Goal: Information Seeking & Learning: Learn about a topic

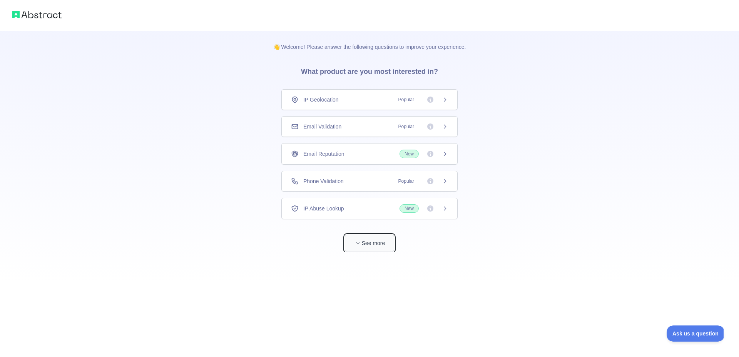
click at [359, 246] on icon "button" at bounding box center [358, 243] width 5 height 5
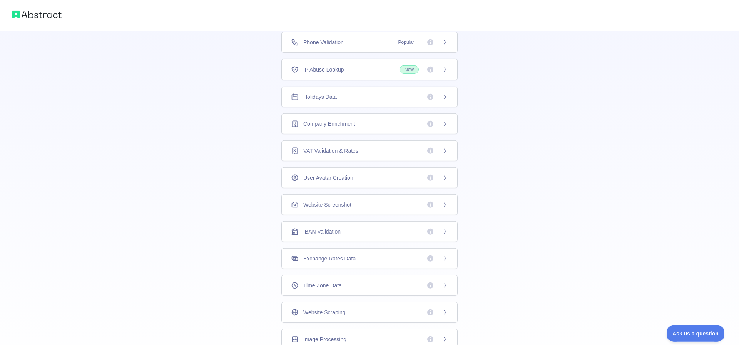
scroll to position [132, 0]
click at [385, 268] on div "Time Zone Data" at bounding box center [370, 262] width 176 height 21
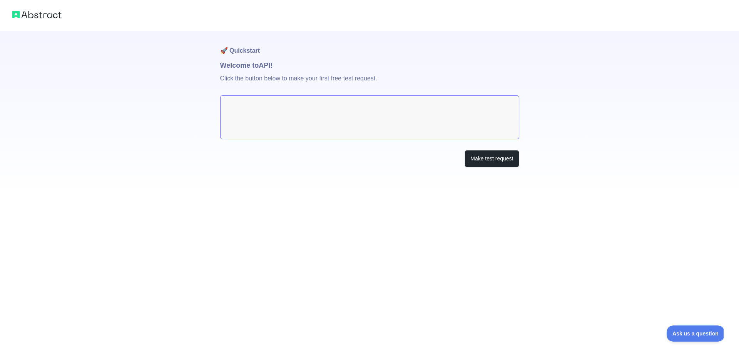
click at [288, 116] on textarea at bounding box center [369, 118] width 299 height 44
click at [502, 161] on button "Make test request" at bounding box center [492, 158] width 54 height 17
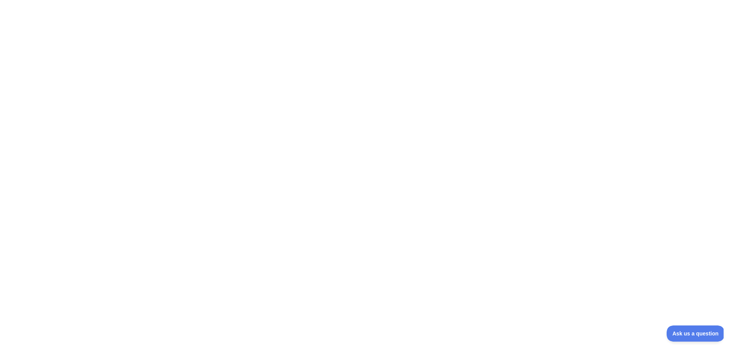
click at [166, 207] on div at bounding box center [369, 178] width 739 height 357
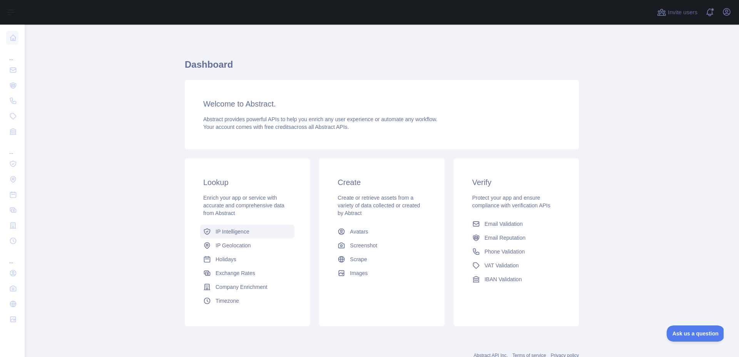
click at [243, 236] on link "IP Intelligence" at bounding box center [247, 232] width 94 height 14
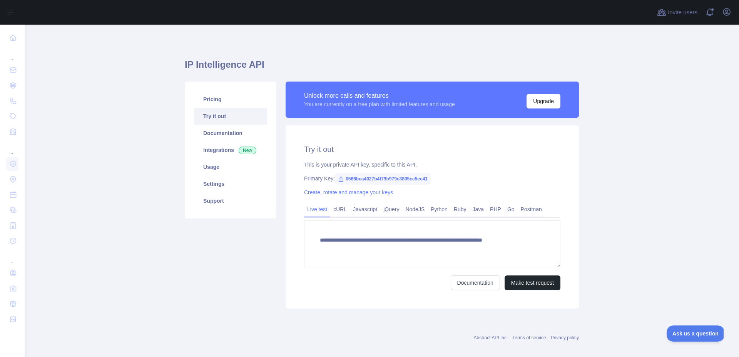
type textarea "**********"
click at [233, 136] on link "Documentation" at bounding box center [230, 133] width 73 height 17
click at [376, 183] on span "0566bea4027b4f79b979c3805cc5ec41" at bounding box center [383, 179] width 96 height 12
click at [373, 177] on span "0566bea4027b4f79b979c3805cc5ec41" at bounding box center [383, 179] width 96 height 12
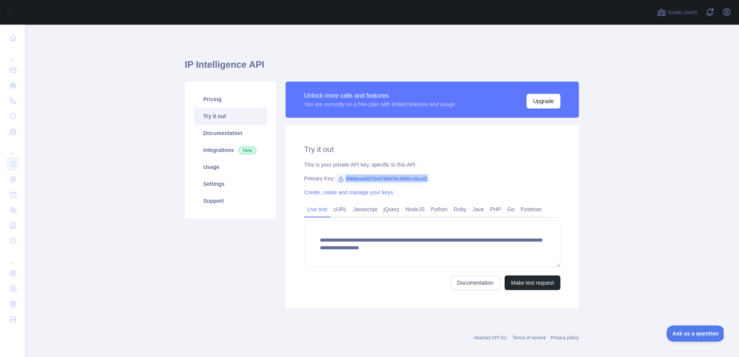
copy span "0566bea4027b4f79b979c3805cc5ec41"
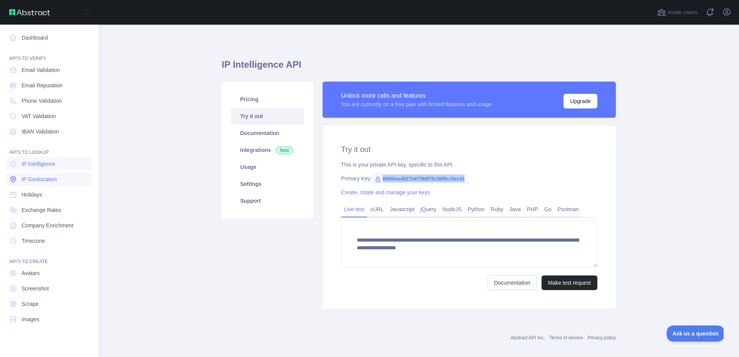
click at [31, 176] on span "IP Geolocation" at bounding box center [39, 180] width 35 height 8
click at [32, 195] on span "Holidays" at bounding box center [32, 195] width 21 height 8
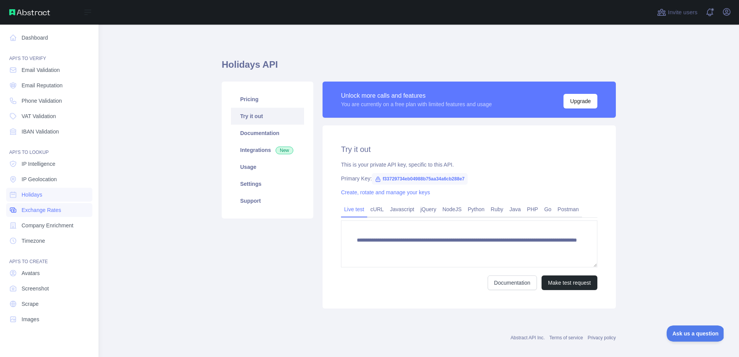
click at [34, 208] on span "Exchange Rates" at bounding box center [42, 210] width 40 height 8
click at [34, 195] on span "Holidays" at bounding box center [32, 195] width 21 height 8
click at [35, 183] on link "IP Geolocation" at bounding box center [49, 180] width 86 height 14
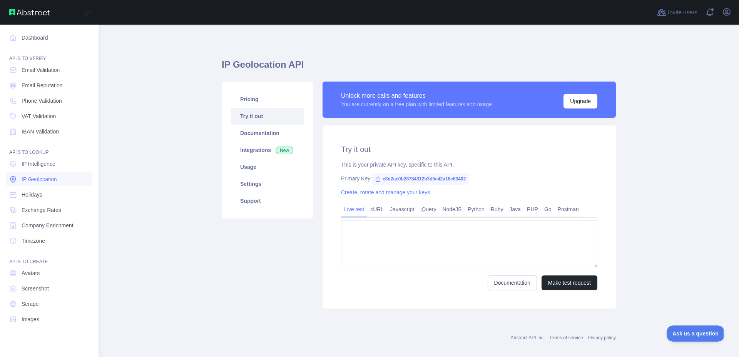
type textarea "**********"
click at [51, 179] on span "IP Geolocation" at bounding box center [39, 180] width 35 height 8
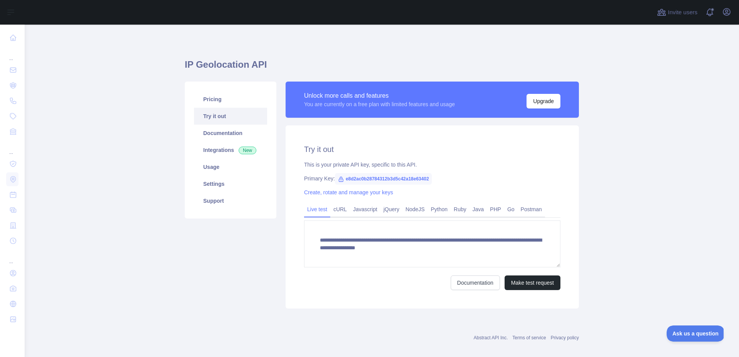
click at [393, 181] on span "e8d2ac0b28784312b3d5c42a18e63402" at bounding box center [383, 179] width 97 height 12
click at [394, 181] on span "e8d2ac0b28784312b3d5c42a18e63402" at bounding box center [383, 179] width 97 height 12
copy span "e8d2ac0b28784312b3d5c42a18e63402"
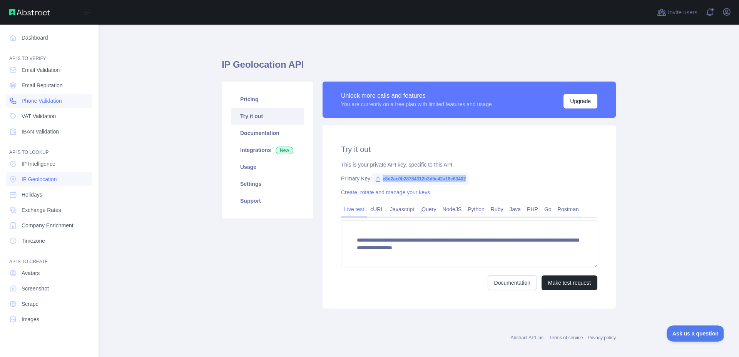
click at [46, 100] on span "Phone Validation" at bounding box center [42, 101] width 40 height 8
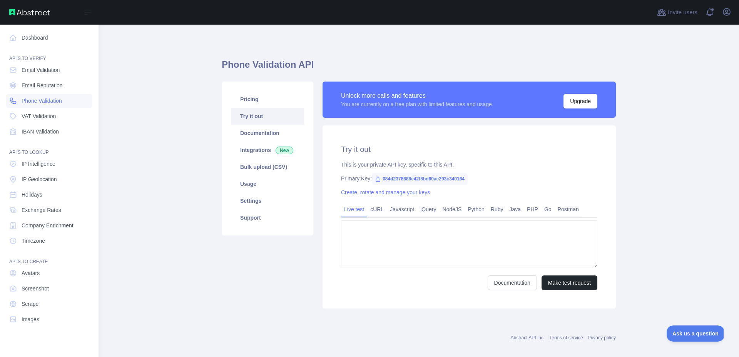
type textarea "**********"
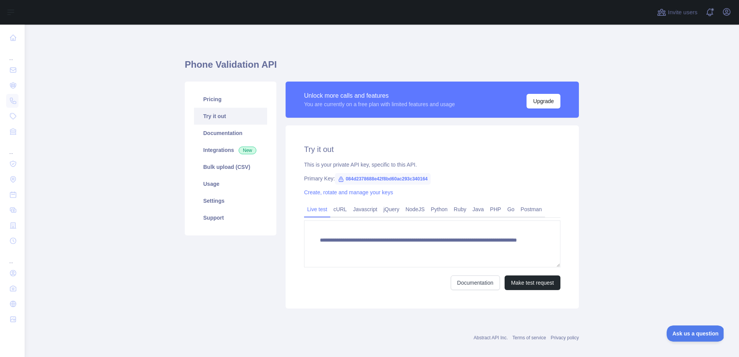
click at [380, 179] on span "084d2378688e42f8bd60ac293c340164" at bounding box center [383, 179] width 96 height 12
copy span "084d2378688e42f8bd60ac293c340164"
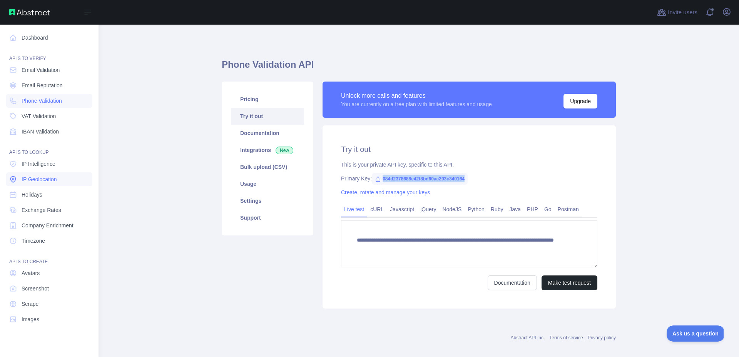
click at [42, 184] on link "IP Geolocation" at bounding box center [49, 180] width 86 height 14
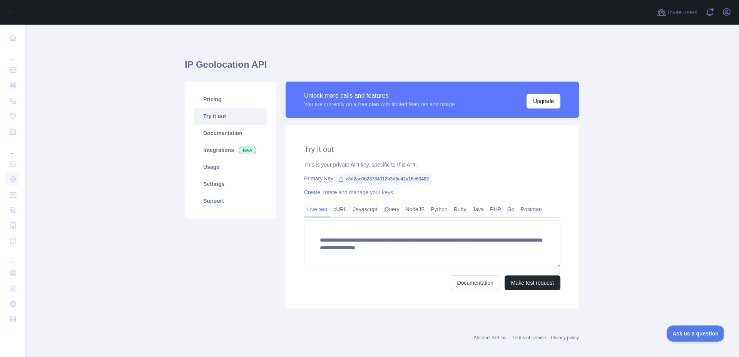
click at [382, 179] on span "e8d2ac0b28784312b3d5c42a18e63402" at bounding box center [383, 179] width 97 height 12
copy span "e8d2ac0b28784312b3d5c42a18e63402"
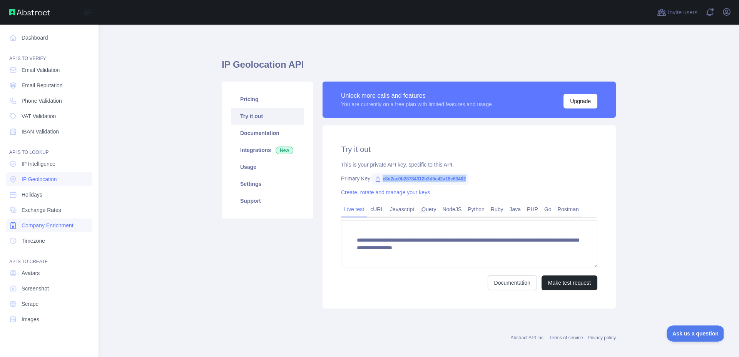
click at [71, 224] on span "Company Enrichment" at bounding box center [48, 226] width 52 height 8
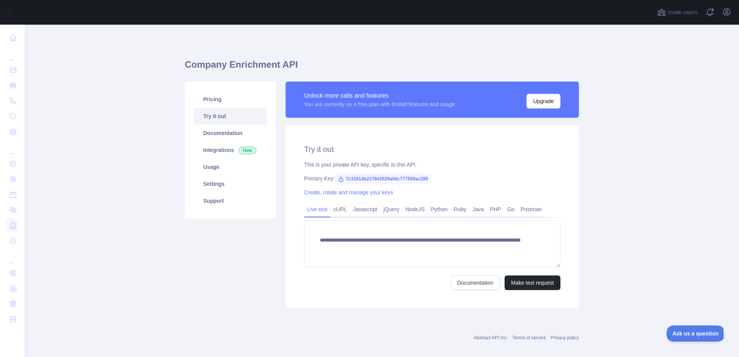
click at [373, 179] on span "7c31614b237843529a04c777559ac280" at bounding box center [383, 179] width 96 height 12
copy span "7c31614b237843529a04c777559ac280"
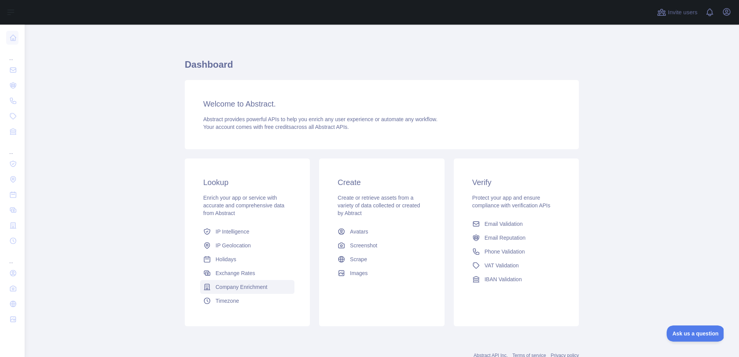
click at [244, 290] on span "Company Enrichment" at bounding box center [242, 287] width 52 height 8
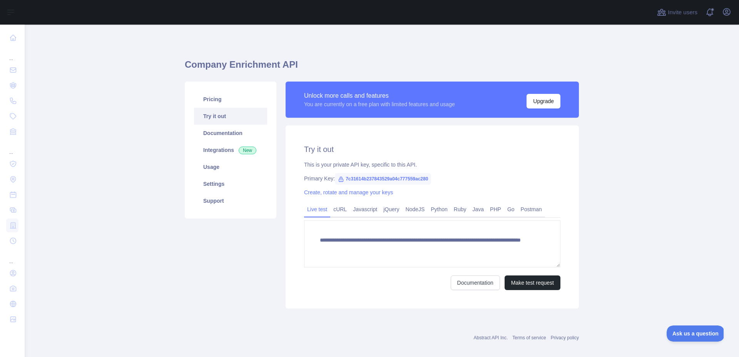
click at [366, 178] on span "7c31614b237843529a04c777559ac280" at bounding box center [383, 179] width 96 height 12
copy span "7c31614b237843529a04c777559ac280"
